Goal: Check status: Check status

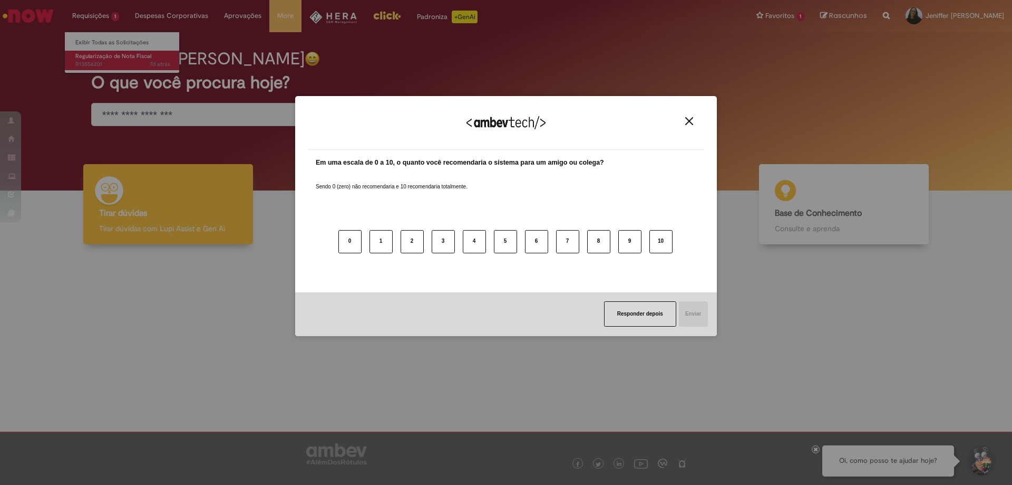
click at [95, 59] on div "Agradecemos seu feedback! Em uma escala de 0 a 10, o quanto você recomendaria o…" at bounding box center [506, 242] width 1012 height 485
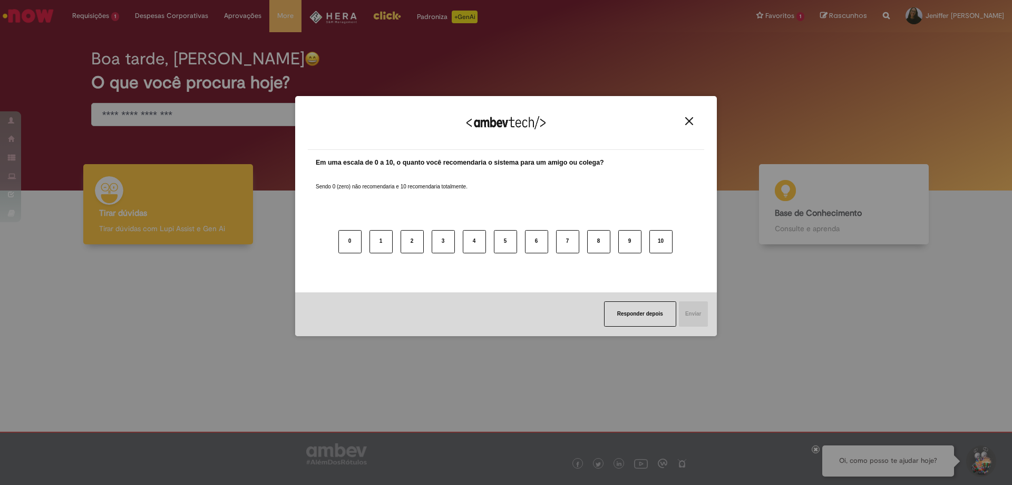
click at [687, 117] on img "Close" at bounding box center [689, 121] width 8 height 8
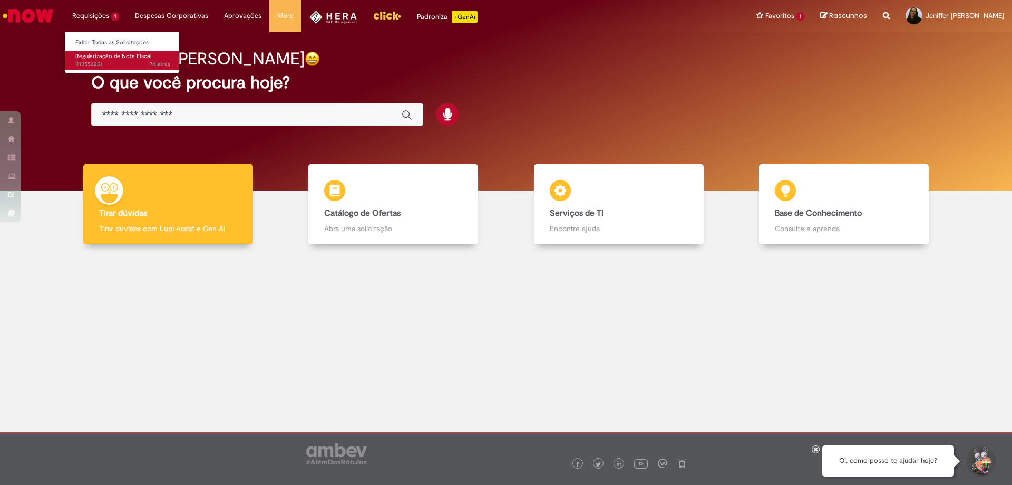
click at [114, 63] on span "7d atrás 7 dias atrás R13556201" at bounding box center [122, 64] width 95 height 8
click at [109, 60] on span "Regularização de Nota Fiscal" at bounding box center [113, 56] width 76 height 8
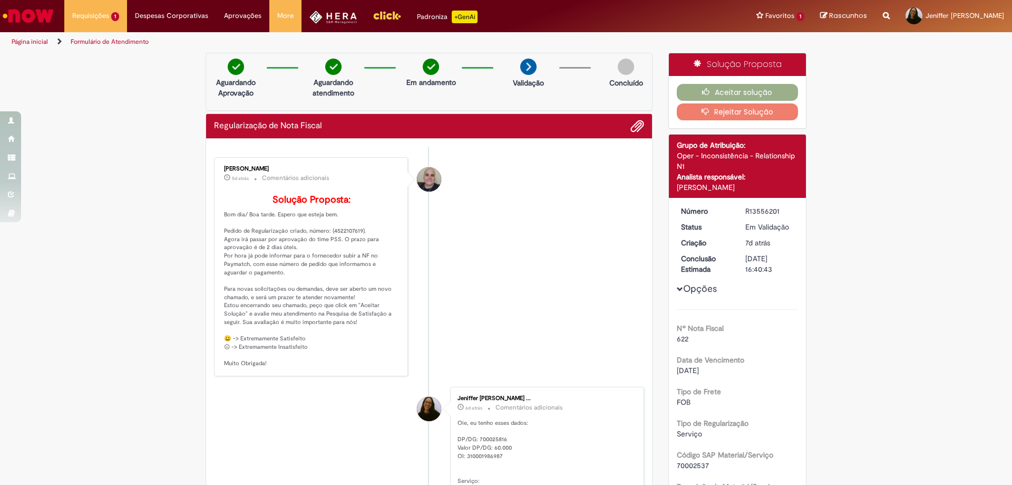
click at [351, 249] on p "Solução Proposta: Bom dia/ Boa tarde. Espero que esteja bem. Pedido de Regulari…" at bounding box center [312, 281] width 176 height 173
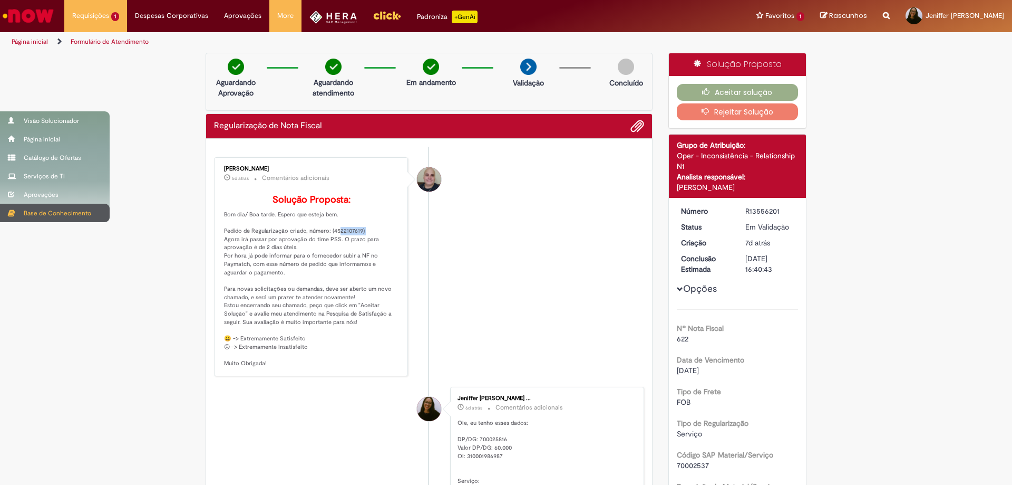
copy p "4522107619"
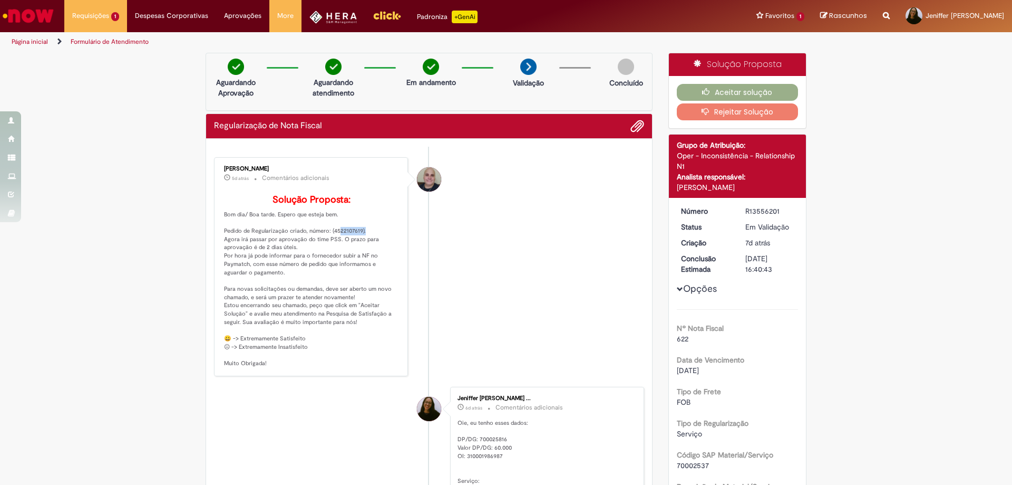
copy p "4522107619"
click at [343, 249] on p "Solução Proposta: Bom dia/ Boa tarde. Espero que esteja bem. Pedido de Regulari…" at bounding box center [312, 281] width 176 height 173
click at [767, 211] on div "R13556201" at bounding box center [770, 211] width 49 height 11
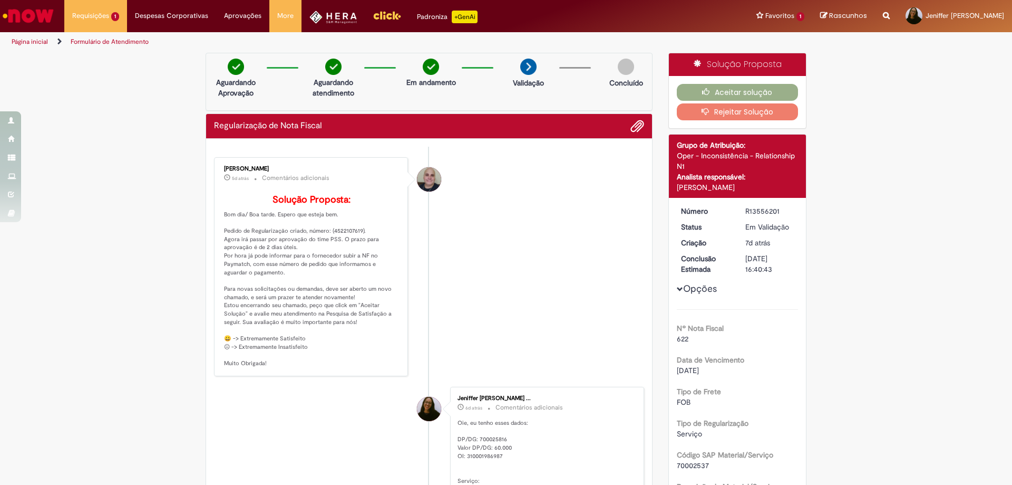
copy div "R13556201"
click at [45, 14] on img "Ir para a Homepage" at bounding box center [28, 15] width 54 height 21
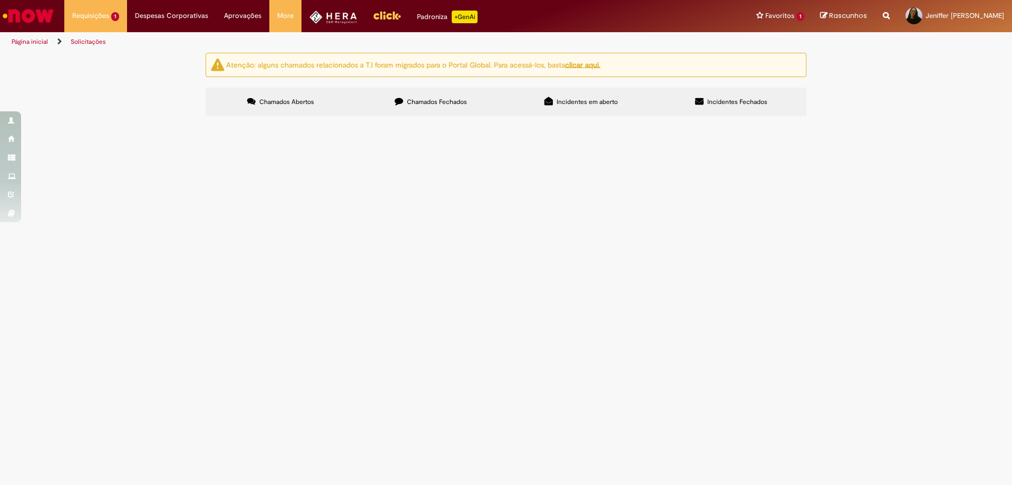
click at [419, 93] on label "Chamados Fechados" at bounding box center [431, 102] width 150 height 28
click at [565, 100] on span "Incidentes em aberto" at bounding box center [587, 102] width 61 height 8
click at [744, 95] on label "Incidentes Fechados" at bounding box center [731, 102] width 150 height 28
click at [32, 11] on img "Ir para a Homepage" at bounding box center [28, 15] width 54 height 21
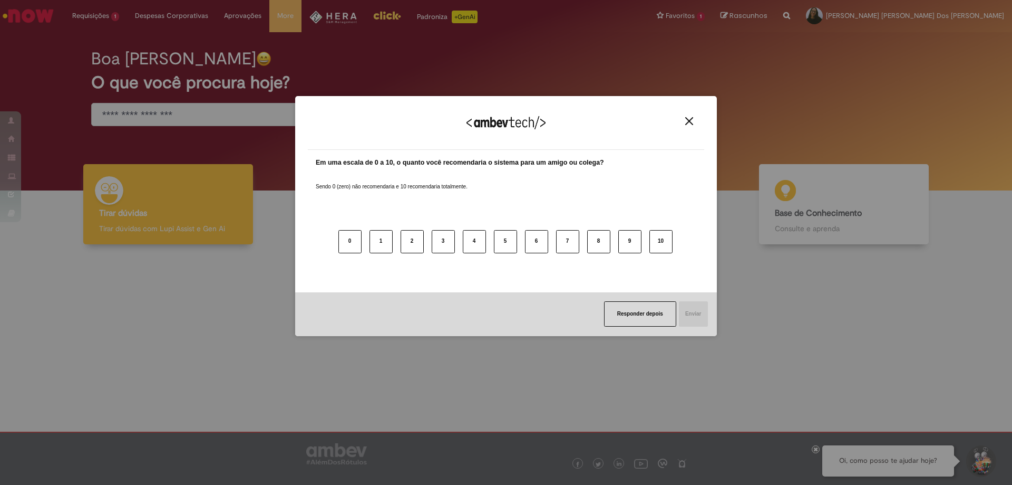
drag, startPoint x: 332, startPoint y: 18, endPoint x: 344, endPoint y: 20, distance: 11.7
click at [332, 18] on div "Agradecemos seu feedback! Em uma escala de 0 a 10, o quanto você recomendaria o…" at bounding box center [506, 216] width 422 height 466
click at [690, 122] on img "Close" at bounding box center [689, 121] width 8 height 8
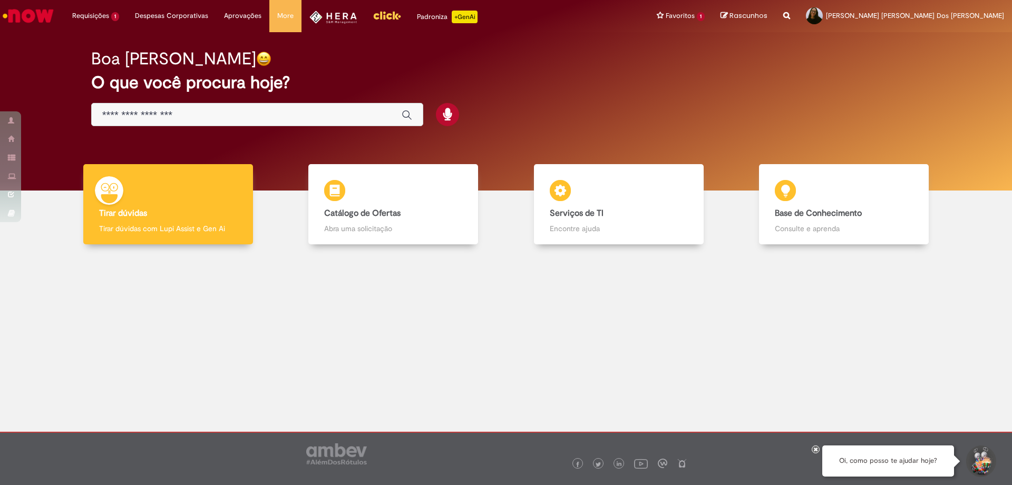
click at [333, 23] on img "Menu Cabeçalho" at bounding box center [334, 17] width 48 height 13
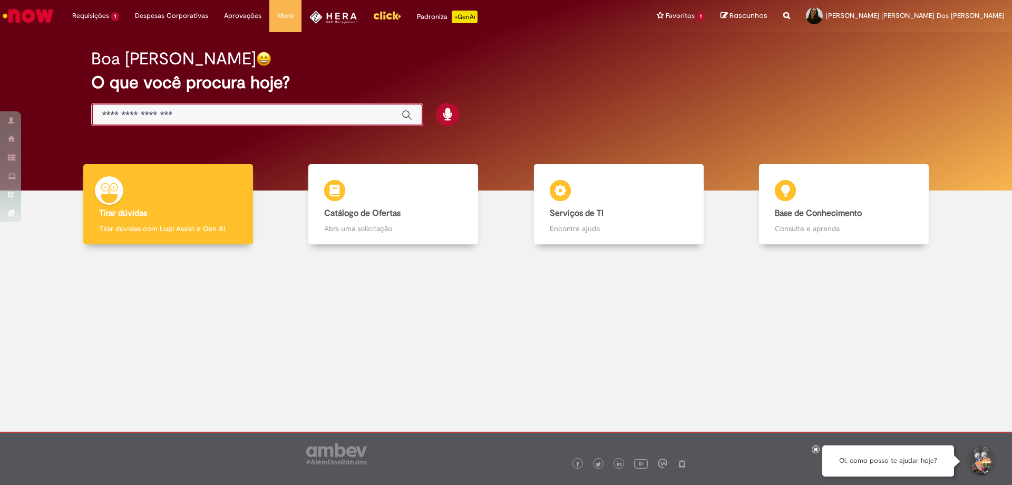
click at [178, 112] on input "Basta digitar aqui" at bounding box center [246, 115] width 289 height 12
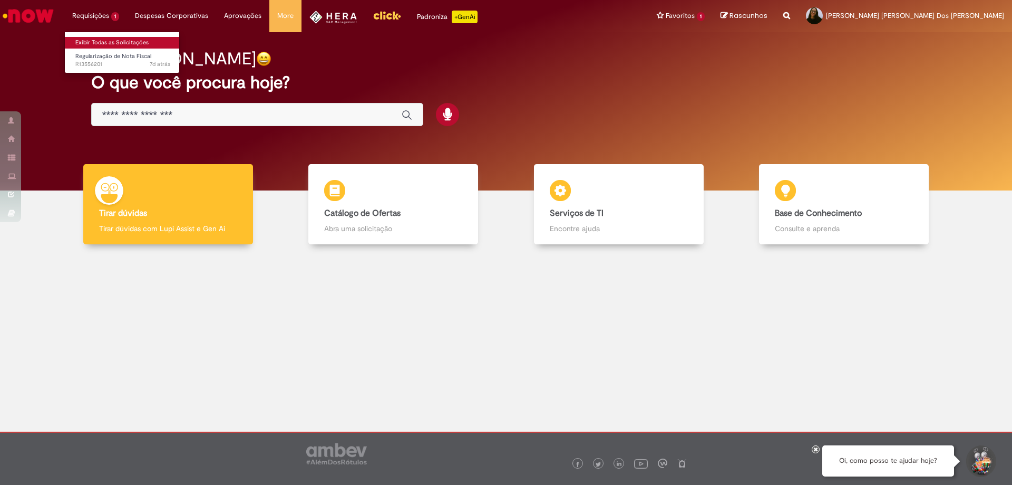
click at [102, 37] on link "Exibir Todas as Solicitações" at bounding box center [123, 43] width 116 height 12
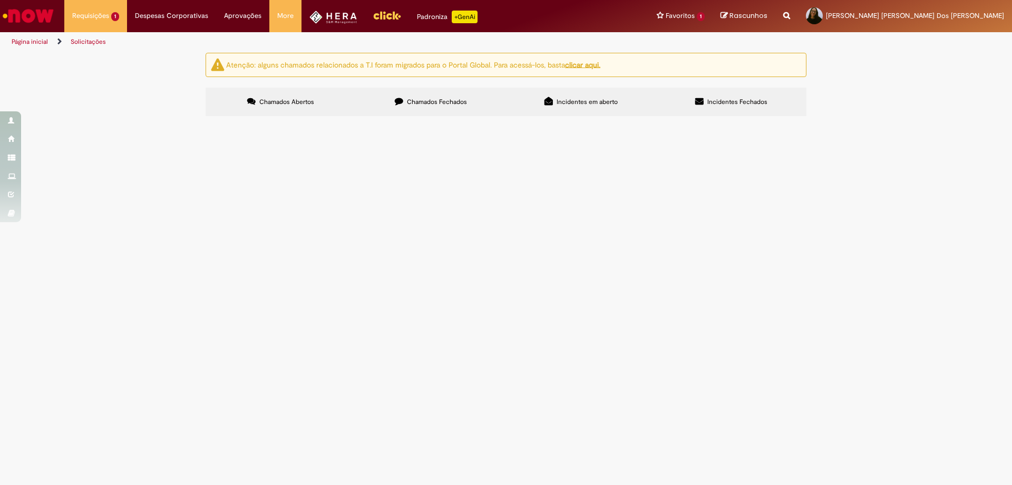
click at [490, 102] on label "Chamados Fechados" at bounding box center [431, 102] width 150 height 28
